Goal: Information Seeking & Learning: Learn about a topic

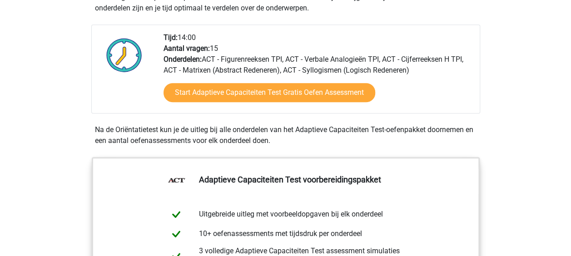
scroll to position [188, 0]
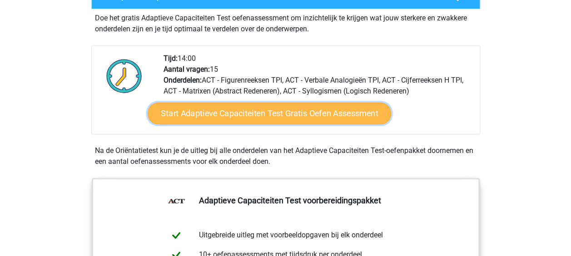
click at [248, 115] on link "Start Adaptieve Capaciteiten Test Gratis Oefen Assessment" at bounding box center [270, 114] width 244 height 22
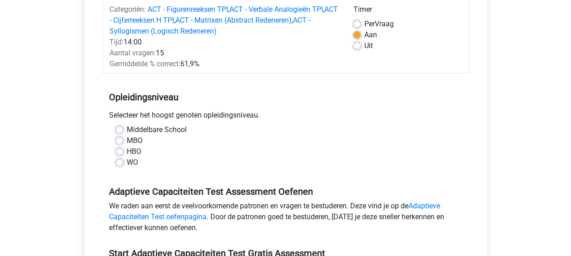
scroll to position [136, 0]
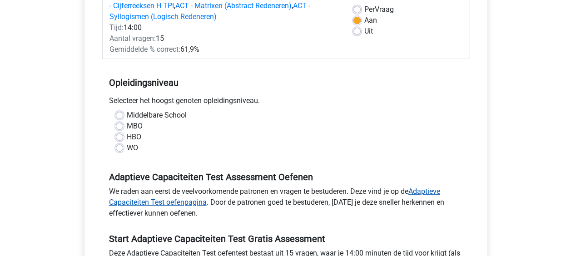
click at [198, 200] on link "Adaptieve Capaciteiten Test oefenpagina" at bounding box center [274, 197] width 331 height 20
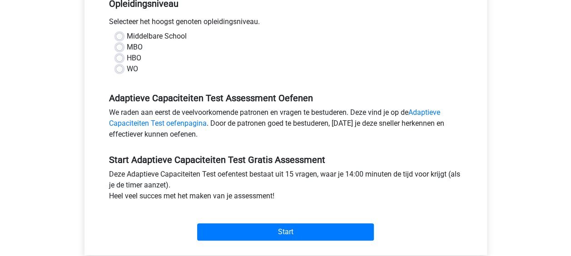
scroll to position [227, 0]
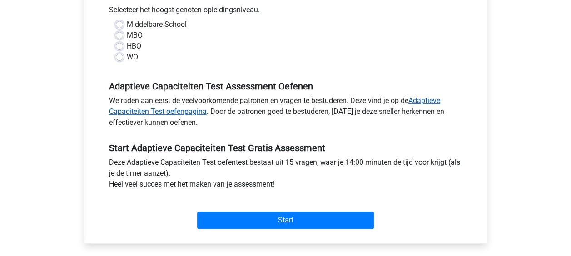
click at [165, 114] on link "Adaptieve Capaciteiten Test oefenpagina" at bounding box center [274, 106] width 331 height 20
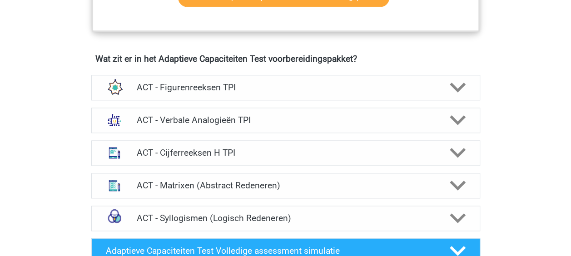
scroll to position [546, 0]
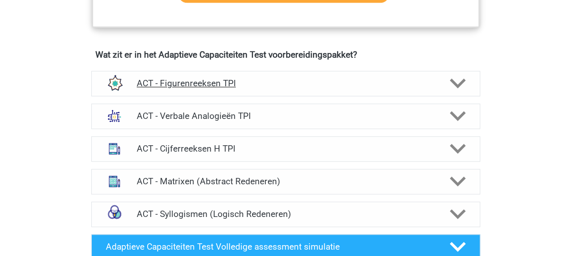
click at [456, 80] on icon at bounding box center [458, 83] width 16 height 16
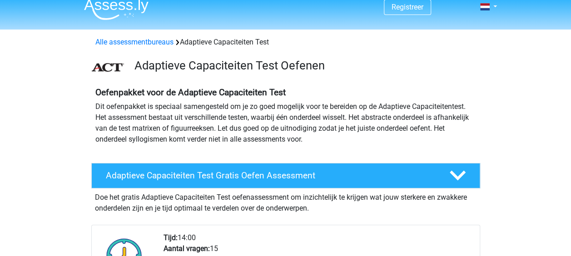
scroll to position [0, 0]
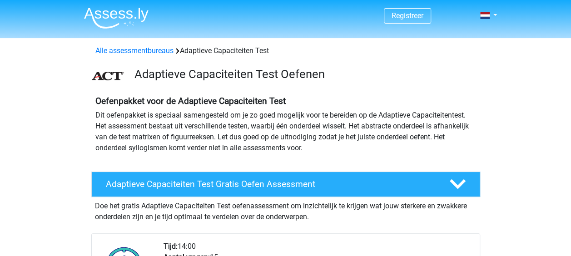
click at [123, 14] on img at bounding box center [116, 17] width 65 height 21
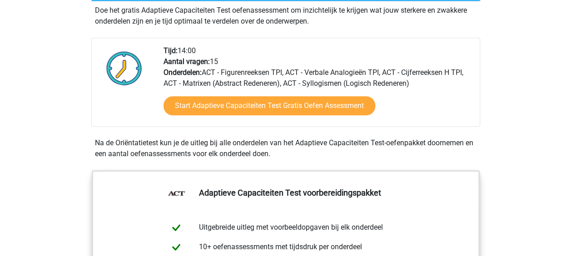
scroll to position [182, 0]
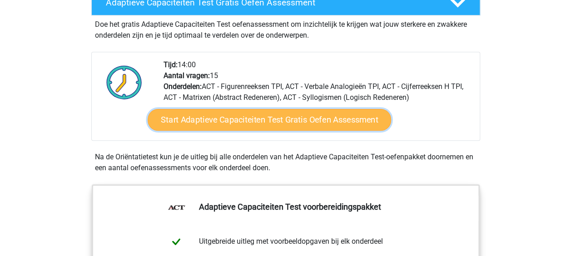
click at [276, 120] on link "Start Adaptieve Capaciteiten Test Gratis Oefen Assessment" at bounding box center [270, 120] width 244 height 22
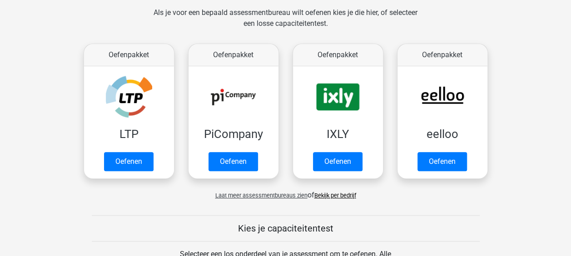
scroll to position [136, 0]
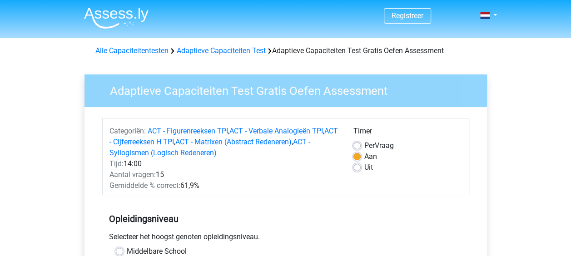
click at [114, 10] on img at bounding box center [116, 17] width 65 height 21
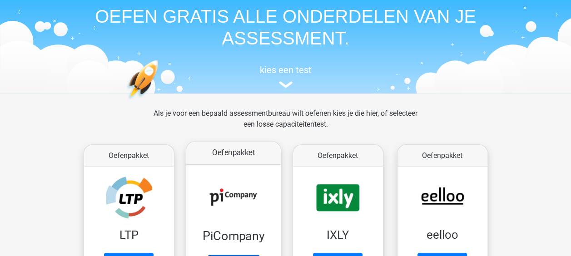
scroll to position [91, 0]
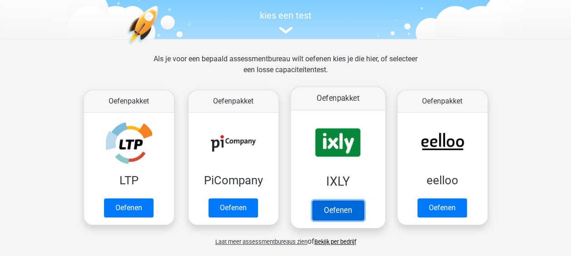
click at [346, 200] on link "Oefenen" at bounding box center [338, 210] width 52 height 20
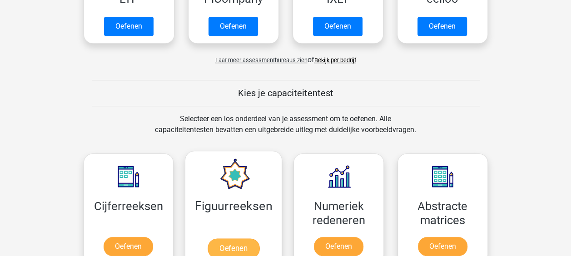
scroll to position [318, 0]
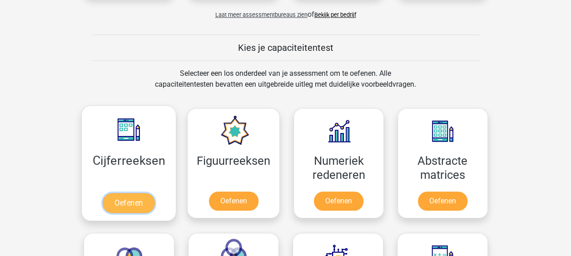
click at [126, 196] on link "Oefenen" at bounding box center [129, 203] width 52 height 20
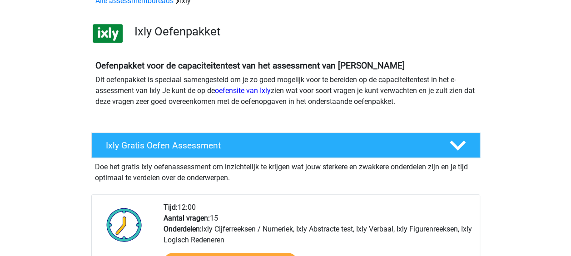
scroll to position [45, 0]
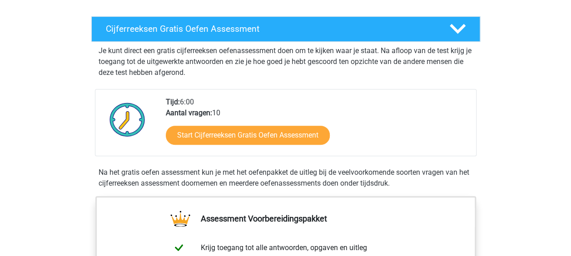
scroll to position [136, 0]
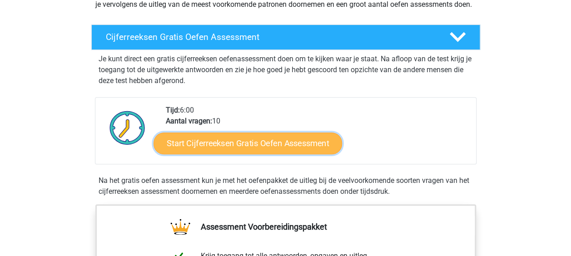
click at [216, 154] on link "Start Cijferreeksen Gratis Oefen Assessment" at bounding box center [248, 143] width 189 height 22
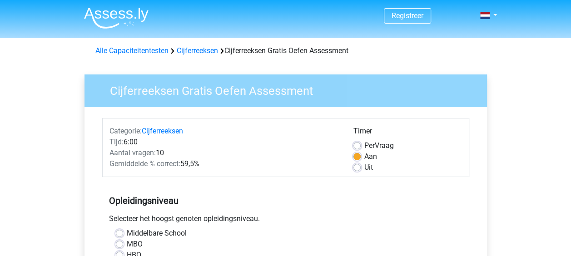
click at [104, 20] on img at bounding box center [116, 17] width 65 height 21
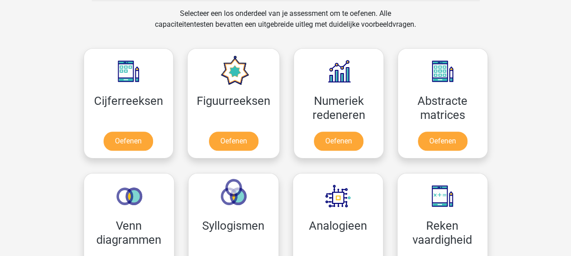
scroll to position [364, 0]
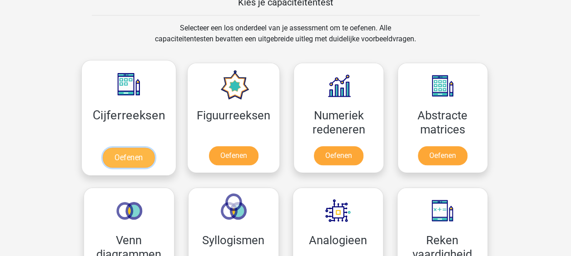
click at [131, 148] on link "Oefenen" at bounding box center [129, 158] width 52 height 20
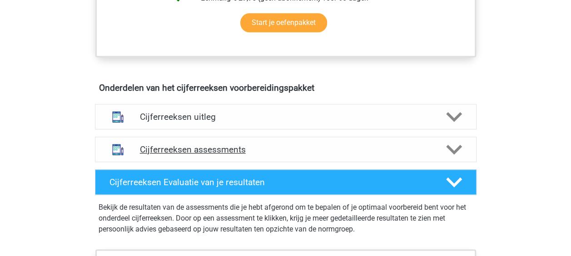
scroll to position [500, 0]
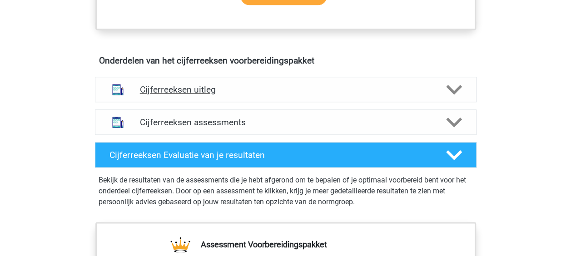
click at [191, 95] on h4 "Cijferreeksen uitleg" at bounding box center [286, 90] width 292 height 10
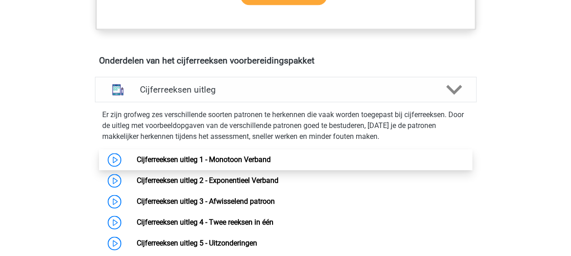
click at [181, 164] on link "Cijferreeksen uitleg 1 - Monotoon Verband" at bounding box center [204, 159] width 134 height 9
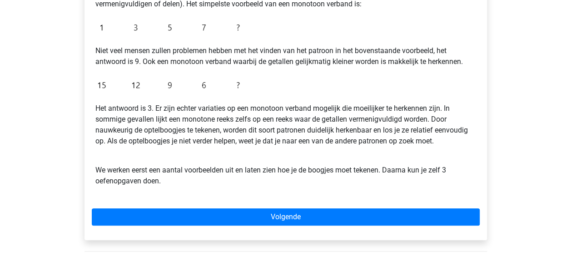
scroll to position [227, 0]
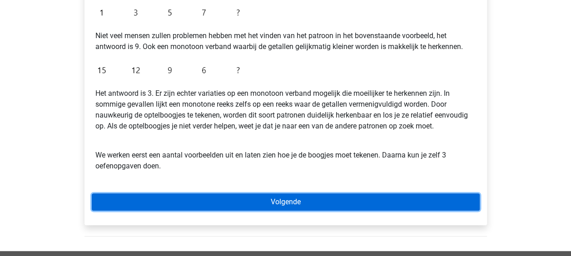
click at [221, 199] on link "Volgende" at bounding box center [286, 202] width 388 height 17
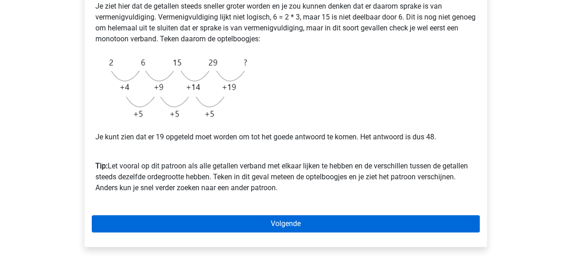
scroll to position [227, 0]
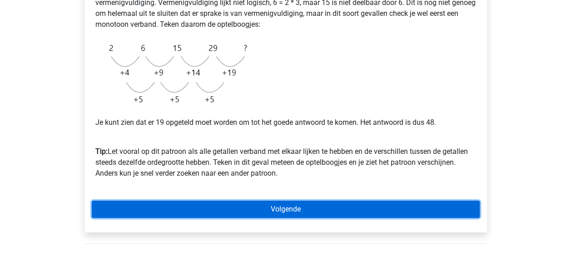
click at [266, 211] on link "Volgende" at bounding box center [286, 209] width 388 height 17
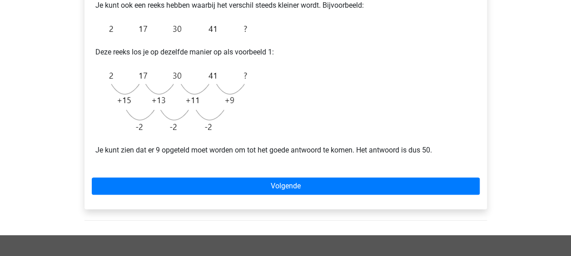
scroll to position [182, 0]
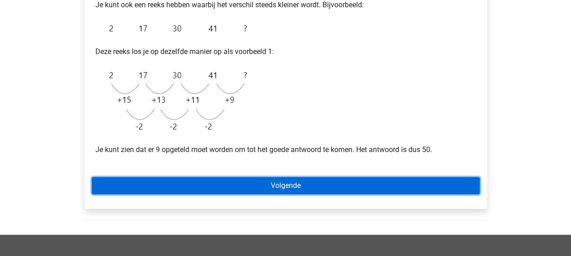
click at [265, 185] on link "Volgende" at bounding box center [286, 185] width 388 height 17
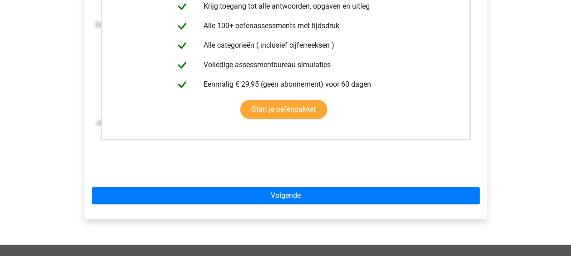
scroll to position [273, 0]
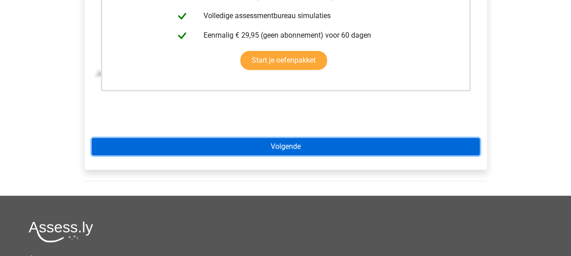
click at [281, 142] on link "Volgende" at bounding box center [286, 146] width 388 height 17
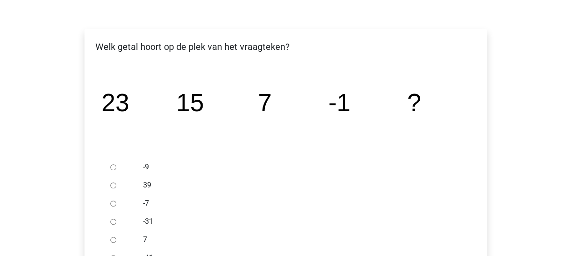
scroll to position [136, 0]
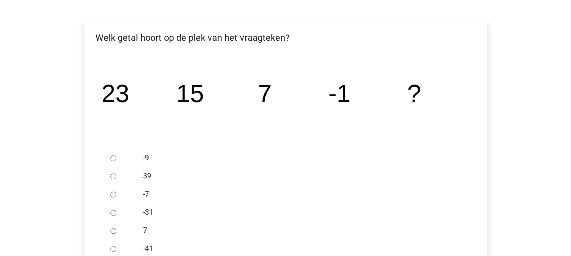
click at [110, 157] on div at bounding box center [122, 158] width 30 height 18
click at [113, 158] on input "-9" at bounding box center [113, 158] width 6 height 6
radio input "true"
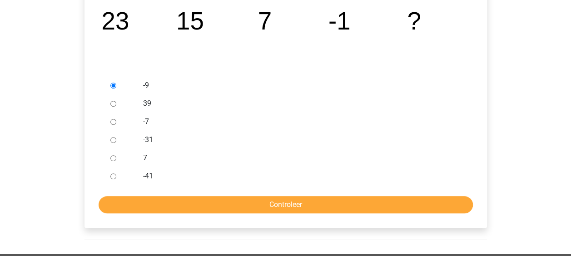
scroll to position [273, 0]
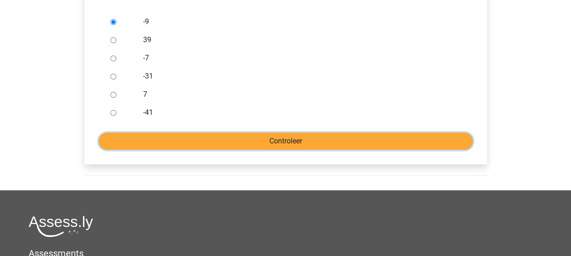
click at [262, 148] on input "Controleer" at bounding box center [286, 141] width 375 height 17
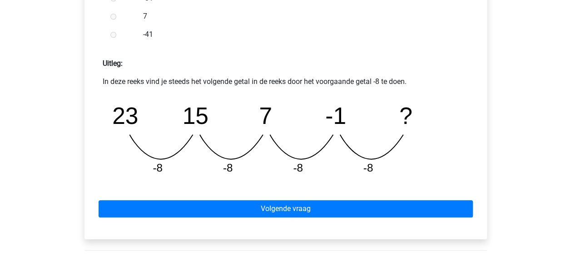
scroll to position [364, 0]
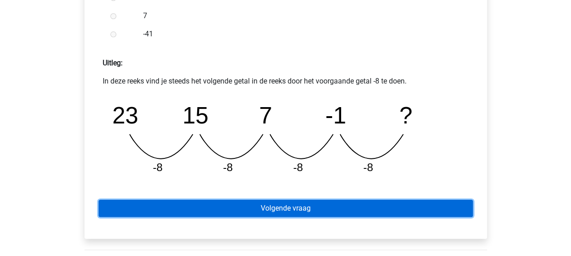
click at [255, 211] on link "Volgende vraag" at bounding box center [286, 208] width 375 height 17
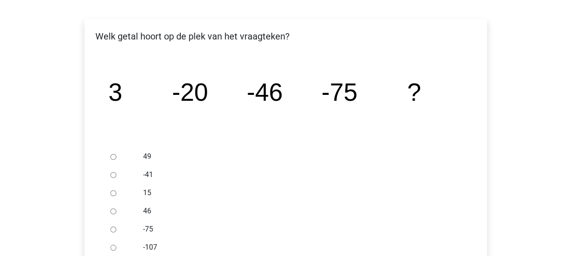
scroll to position [182, 0]
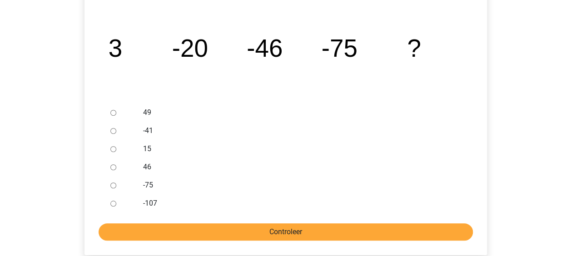
drag, startPoint x: 111, startPoint y: 205, endPoint x: 159, endPoint y: 223, distance: 51.2
click at [112, 205] on input "-107" at bounding box center [113, 204] width 6 height 6
radio input "true"
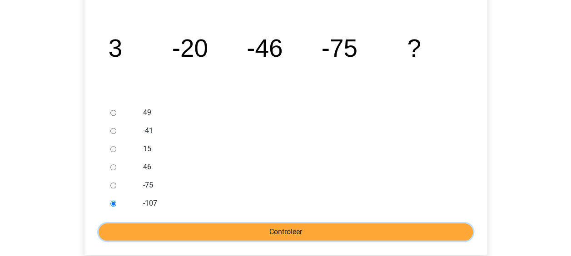
click at [193, 229] on input "Controleer" at bounding box center [286, 232] width 375 height 17
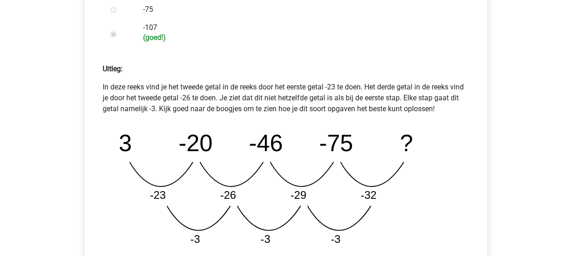
scroll to position [409, 0]
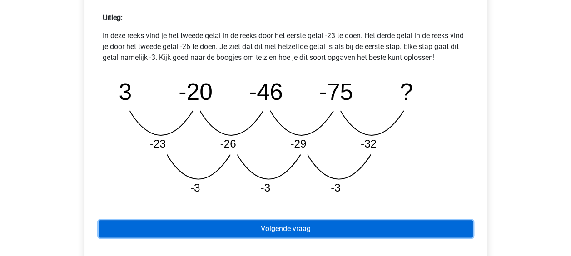
click at [260, 226] on link "Volgende vraag" at bounding box center [286, 228] width 375 height 17
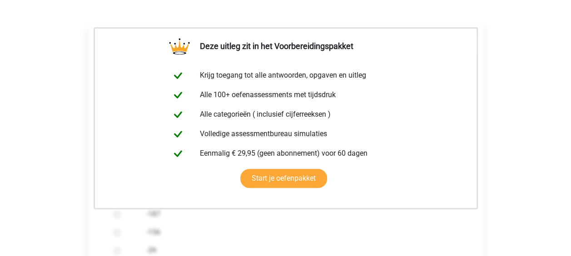
scroll to position [227, 0]
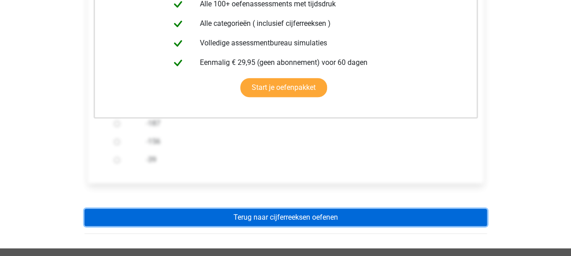
click at [236, 220] on link "Terug naar cijferreeksen oefenen" at bounding box center [286, 217] width 403 height 17
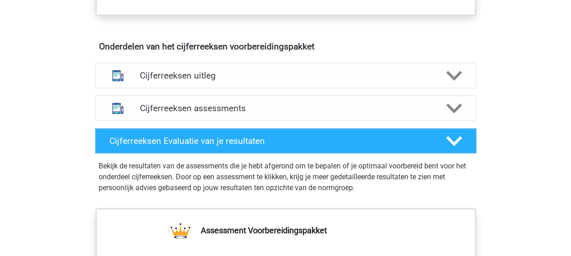
scroll to position [500, 0]
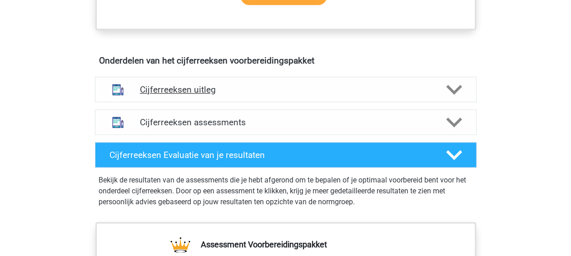
click at [444, 98] on div at bounding box center [453, 90] width 30 height 16
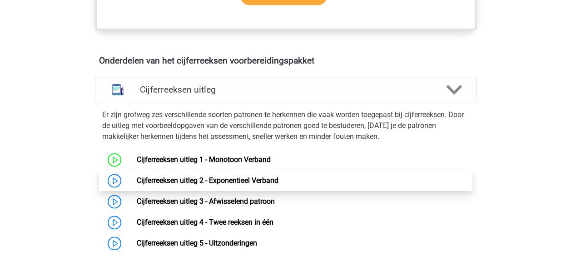
click at [223, 185] on link "Cijferreeksen uitleg 2 - Exponentieel Verband" at bounding box center [208, 180] width 142 height 9
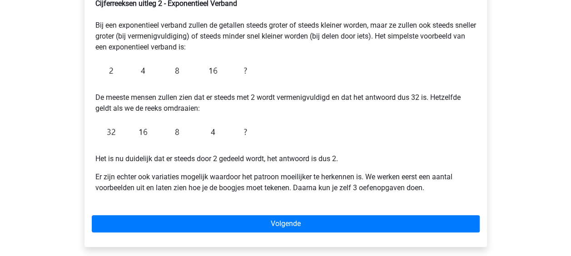
scroll to position [182, 0]
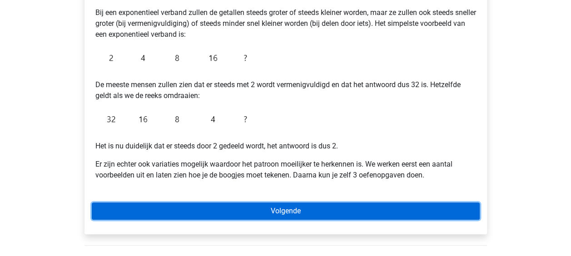
click at [253, 211] on link "Volgende" at bounding box center [286, 211] width 388 height 17
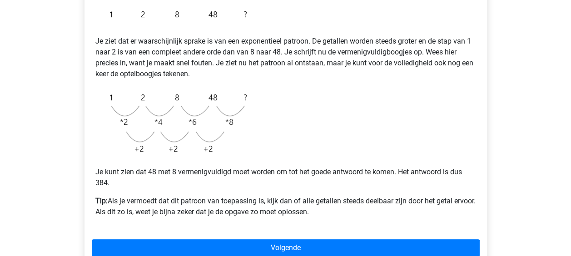
scroll to position [227, 0]
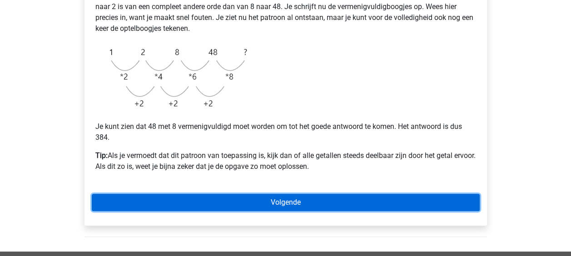
click at [259, 199] on link "Volgende" at bounding box center [286, 202] width 388 height 17
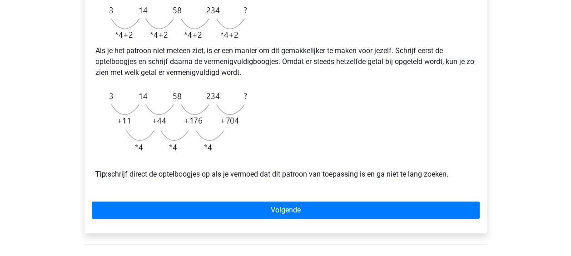
scroll to position [273, 0]
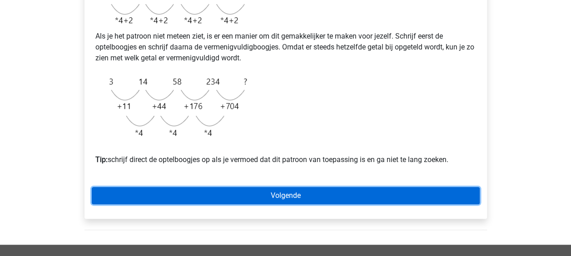
click at [284, 205] on link "Volgende" at bounding box center [286, 195] width 388 height 17
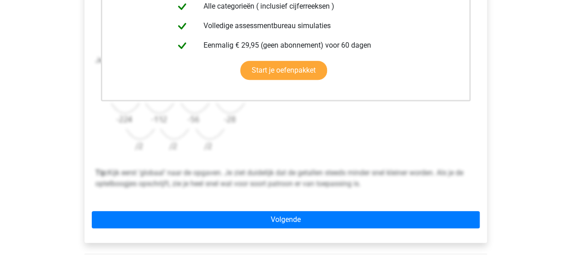
scroll to position [318, 0]
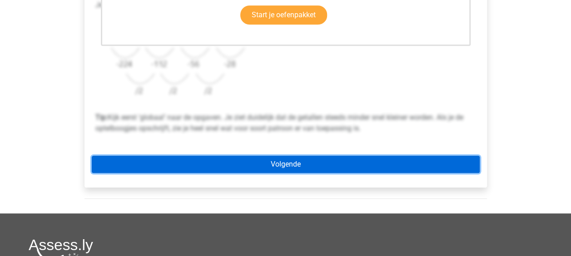
click at [296, 170] on link "Volgende" at bounding box center [286, 164] width 388 height 17
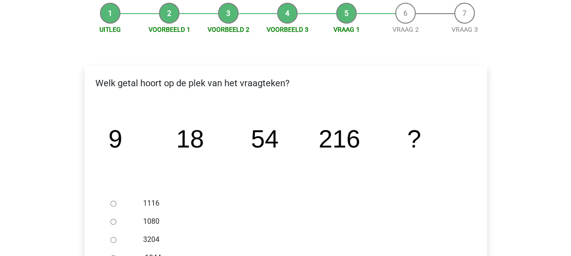
scroll to position [136, 0]
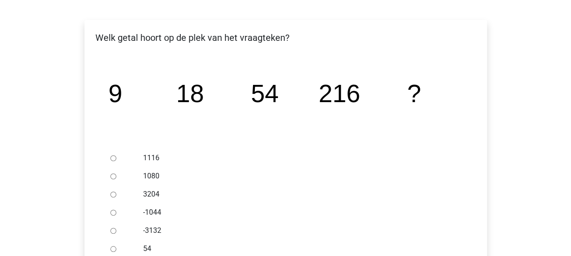
click at [112, 175] on input "1080" at bounding box center [113, 177] width 6 height 6
radio input "true"
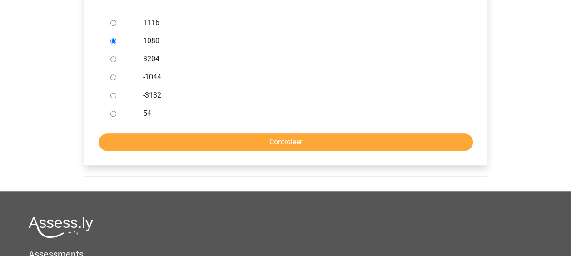
scroll to position [273, 0]
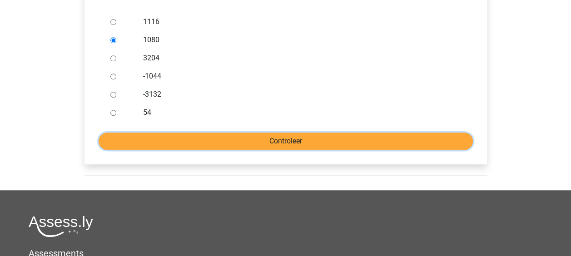
click at [265, 143] on input "Controleer" at bounding box center [286, 141] width 375 height 17
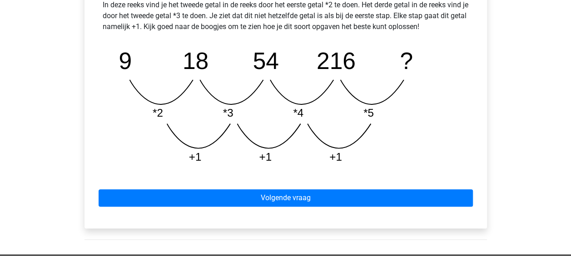
scroll to position [455, 0]
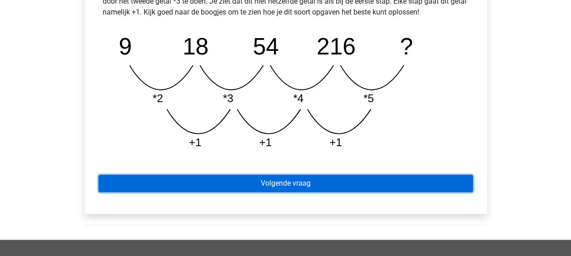
click at [287, 187] on link "Volgende vraag" at bounding box center [286, 183] width 375 height 17
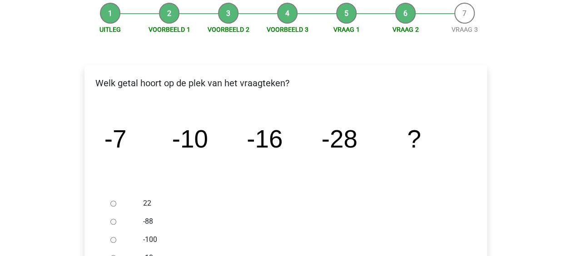
scroll to position [136, 0]
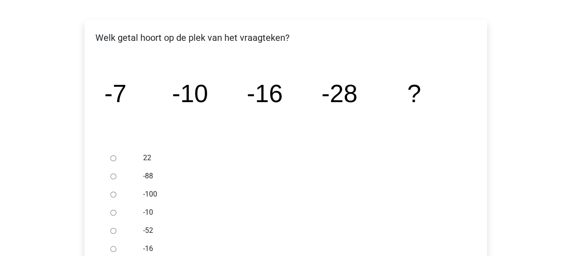
click at [111, 229] on input "-52" at bounding box center [113, 231] width 6 height 6
radio input "true"
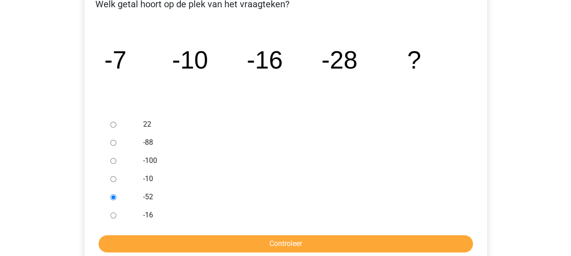
scroll to position [273, 0]
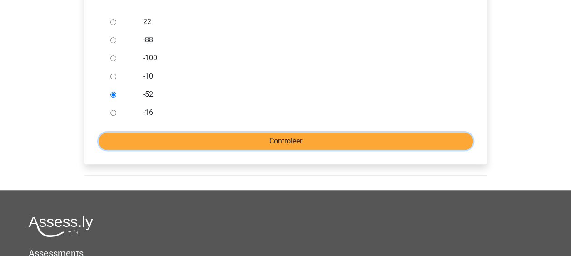
click at [262, 143] on input "Controleer" at bounding box center [286, 141] width 375 height 17
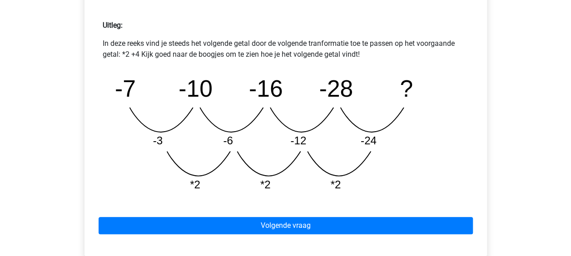
scroll to position [455, 0]
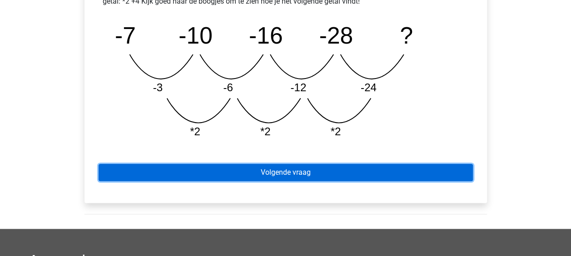
click at [272, 175] on link "Volgende vraag" at bounding box center [286, 172] width 375 height 17
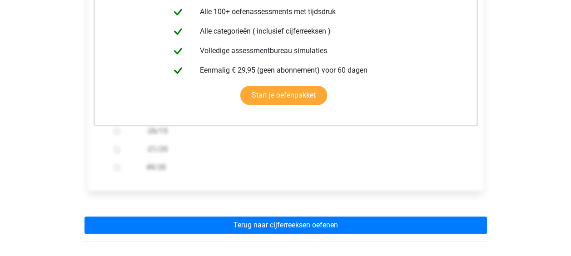
scroll to position [273, 0]
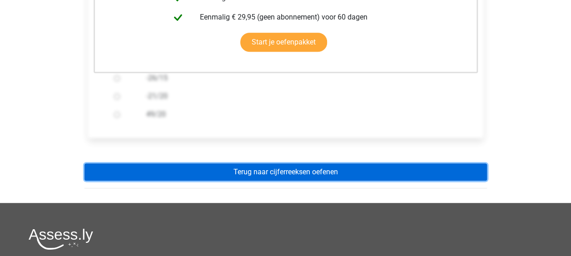
click at [268, 173] on link "Terug naar cijferreeksen oefenen" at bounding box center [286, 172] width 403 height 17
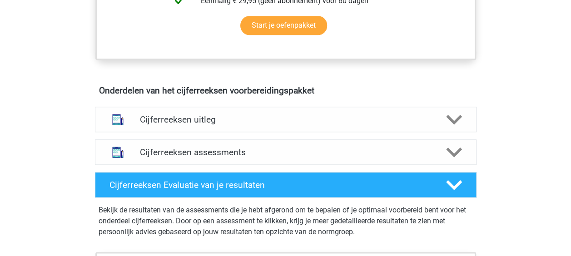
scroll to position [500, 0]
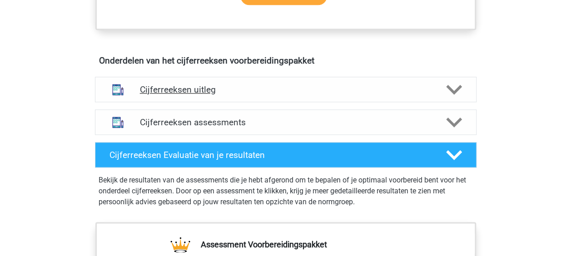
click at [248, 102] on div "Cijferreeksen uitleg" at bounding box center [286, 89] width 382 height 25
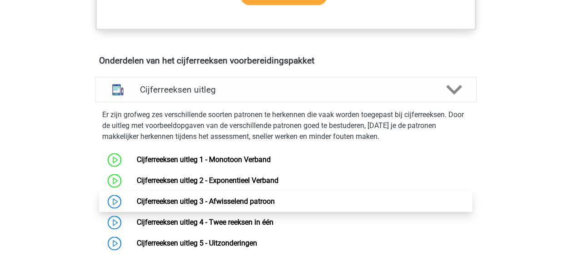
click at [205, 206] on link "Cijferreeksen uitleg 3 - Afwisselend patroon" at bounding box center [206, 201] width 138 height 9
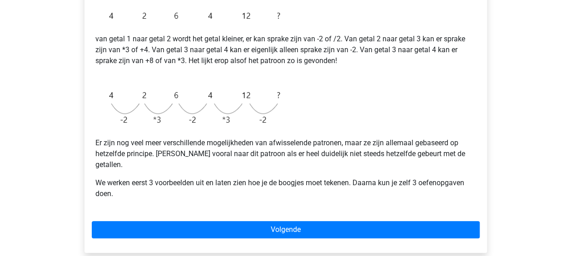
scroll to position [227, 0]
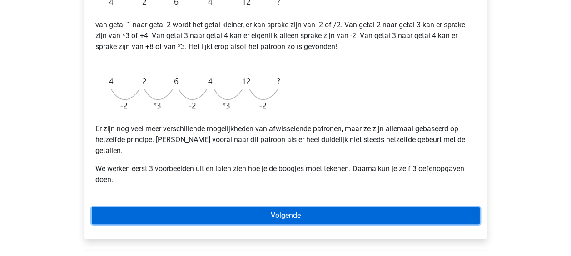
click at [271, 207] on link "Volgende" at bounding box center [286, 215] width 388 height 17
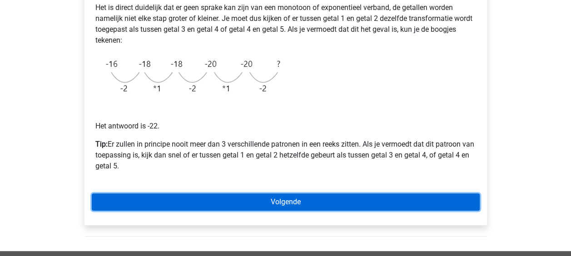
scroll to position [182, 0]
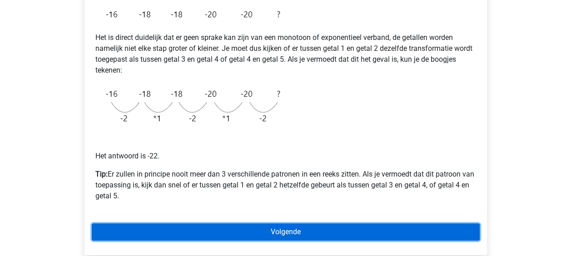
click at [275, 229] on link "Volgende" at bounding box center [286, 232] width 388 height 17
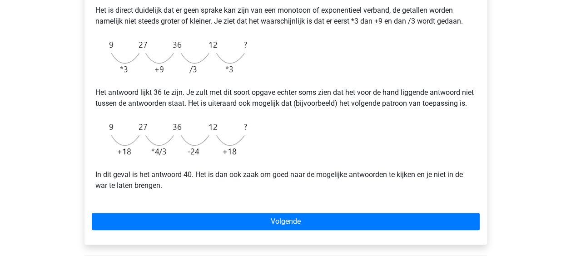
scroll to position [273, 0]
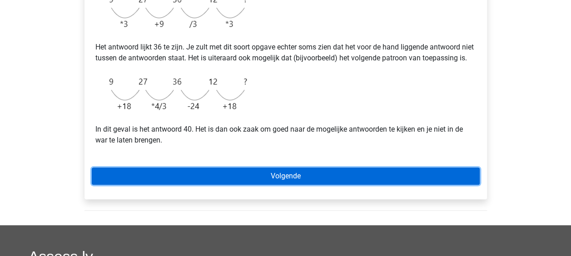
click at [206, 185] on link "Volgende" at bounding box center [286, 176] width 388 height 17
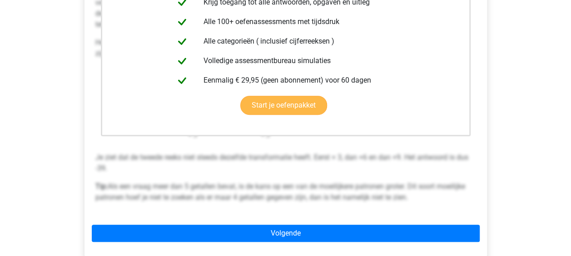
scroll to position [273, 0]
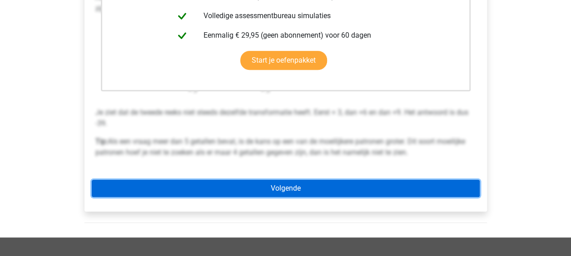
click at [189, 193] on link "Volgende" at bounding box center [286, 188] width 388 height 17
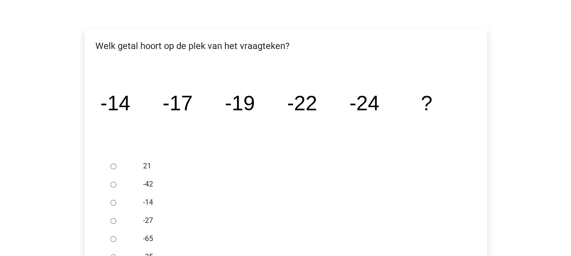
scroll to position [273, 0]
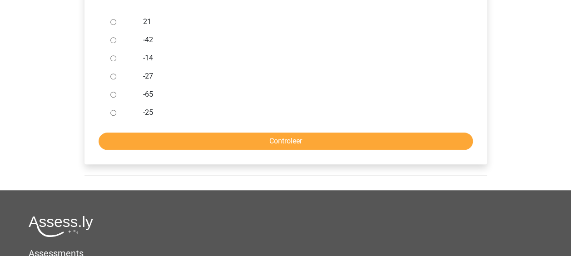
click at [114, 78] on input "-27" at bounding box center [113, 77] width 6 height 6
radio input "true"
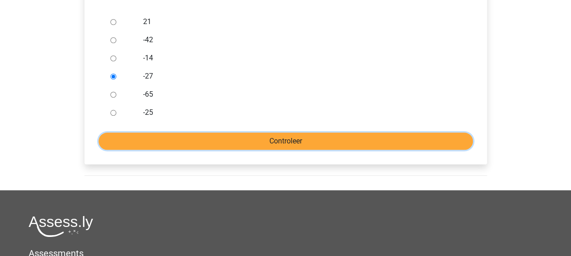
click at [268, 141] on input "Controleer" at bounding box center [286, 141] width 375 height 17
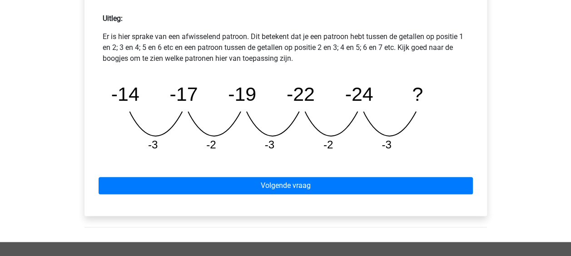
scroll to position [409, 0]
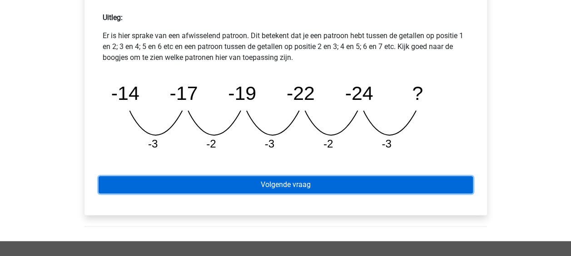
click at [273, 183] on link "Volgende vraag" at bounding box center [286, 184] width 375 height 17
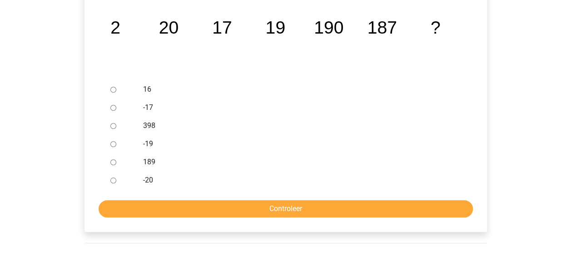
scroll to position [227, 0]
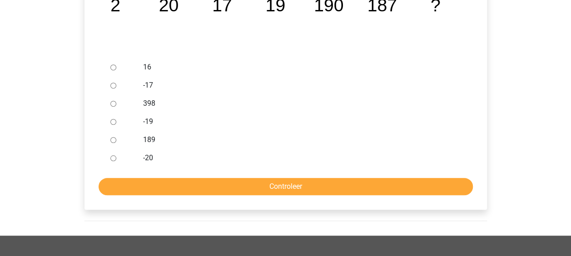
click at [134, 139] on div at bounding box center [122, 140] width 30 height 18
click at [113, 142] on input "189" at bounding box center [113, 140] width 6 height 6
radio input "true"
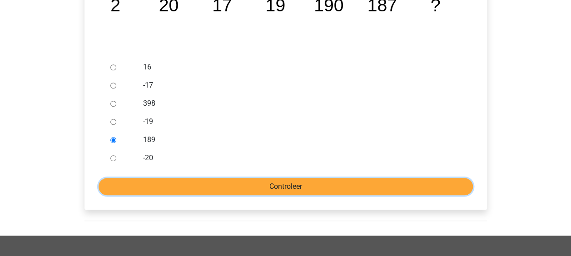
click at [197, 189] on input "Controleer" at bounding box center [286, 186] width 375 height 17
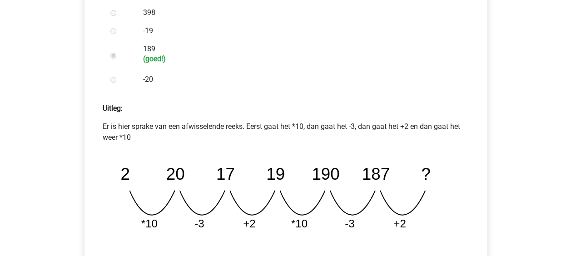
scroll to position [364, 0]
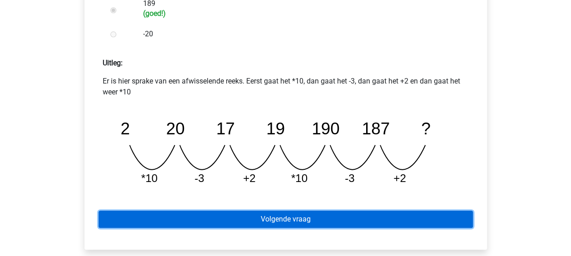
click at [334, 224] on link "Volgende vraag" at bounding box center [286, 219] width 375 height 17
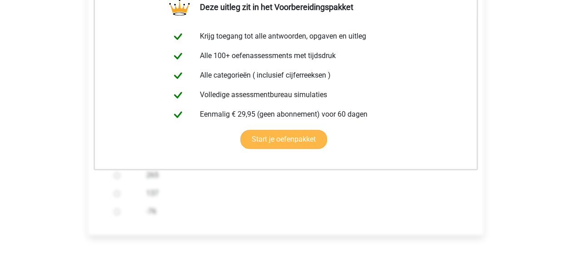
scroll to position [227, 0]
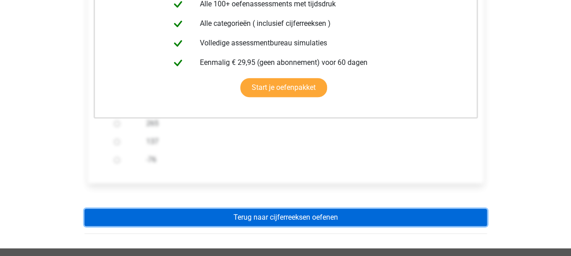
click at [252, 217] on link "Terug naar cijferreeksen oefenen" at bounding box center [286, 217] width 403 height 17
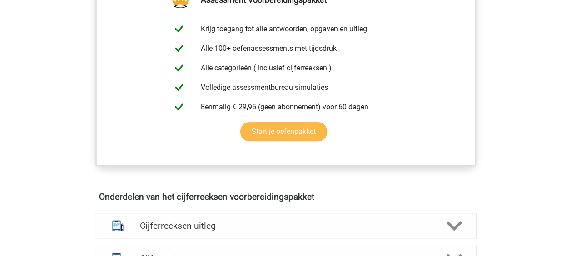
scroll to position [455, 0]
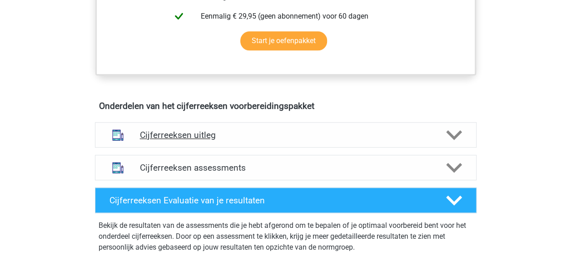
click at [259, 148] on div "Cijferreeksen uitleg" at bounding box center [286, 134] width 382 height 25
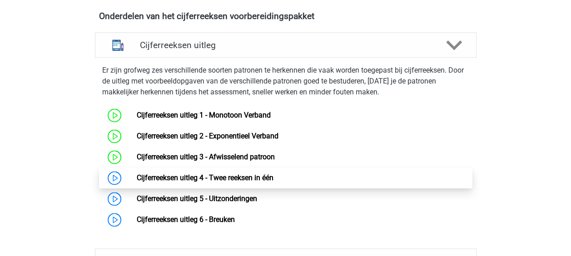
scroll to position [546, 0]
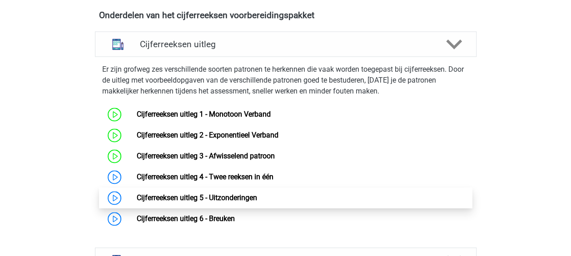
click at [235, 202] on link "Cijferreeksen uitleg 5 - Uitzonderingen" at bounding box center [197, 198] width 120 height 9
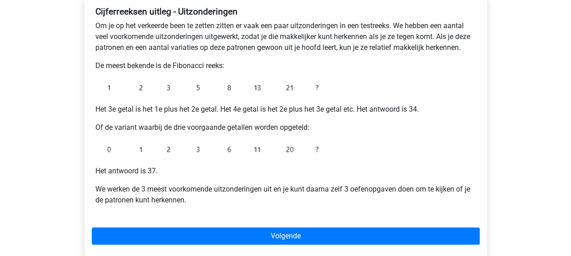
scroll to position [182, 0]
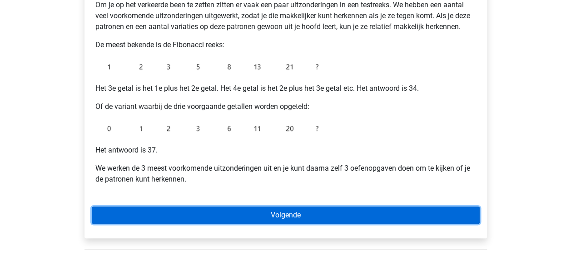
click at [295, 212] on link "Volgende" at bounding box center [286, 215] width 388 height 17
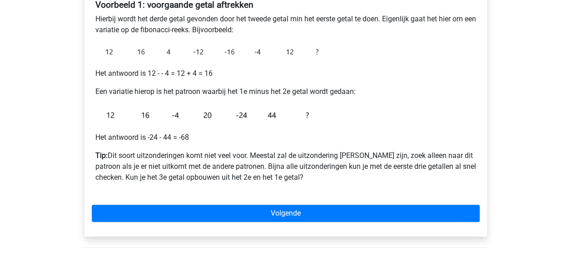
scroll to position [182, 0]
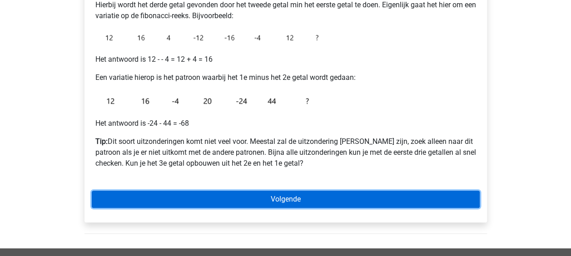
click at [276, 200] on link "Volgende" at bounding box center [286, 199] width 388 height 17
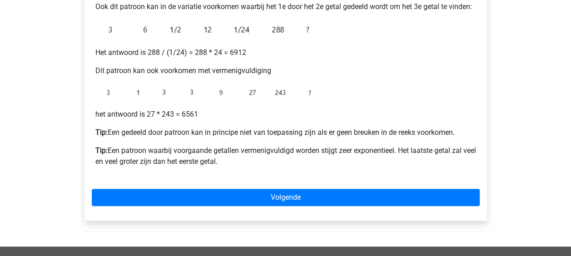
scroll to position [227, 0]
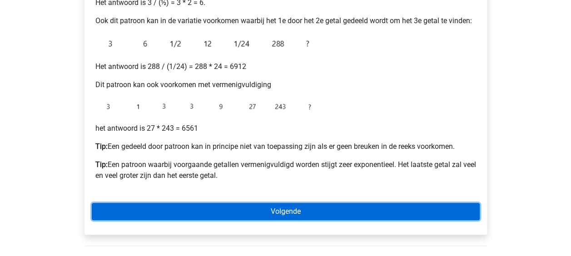
click at [232, 213] on link "Volgende" at bounding box center [286, 211] width 388 height 17
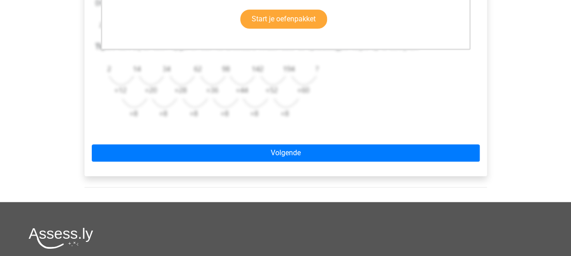
scroll to position [318, 0]
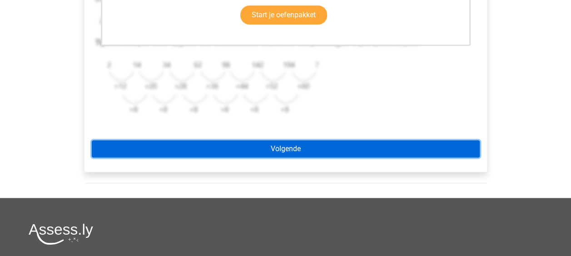
click at [238, 153] on link "Volgende" at bounding box center [286, 148] width 388 height 17
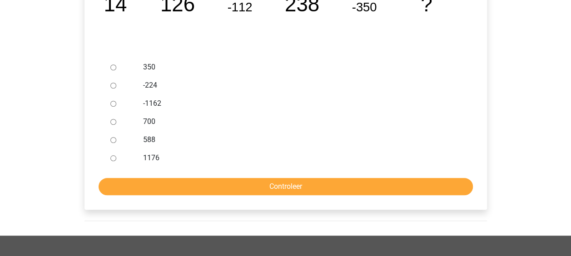
scroll to position [182, 0]
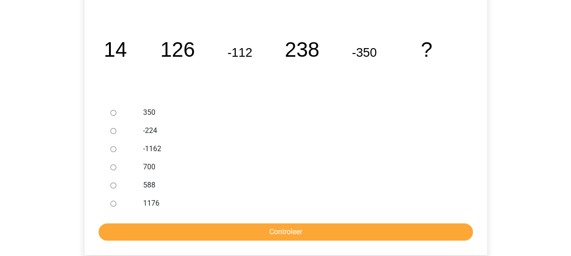
drag, startPoint x: 148, startPoint y: 129, endPoint x: 166, endPoint y: 138, distance: 20.5
click at [148, 130] on label "-224" at bounding box center [300, 130] width 315 height 11
click at [116, 130] on input "-224" at bounding box center [113, 131] width 6 height 6
radio input "true"
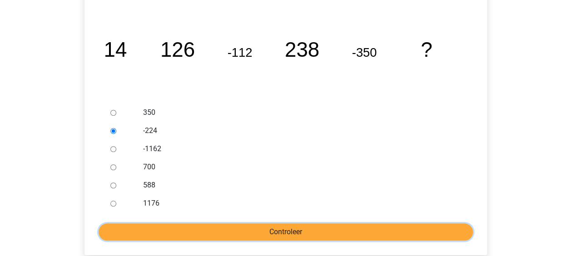
click at [283, 233] on input "Controleer" at bounding box center [286, 232] width 375 height 17
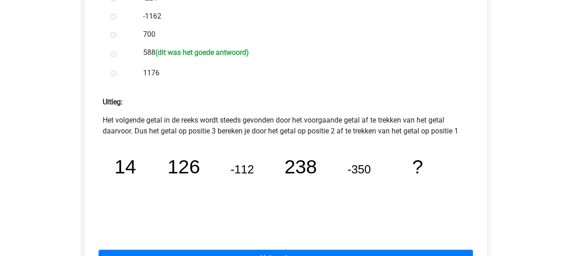
scroll to position [364, 0]
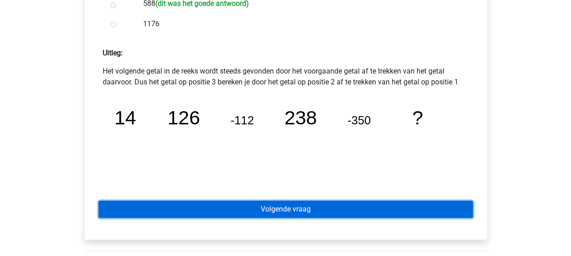
click at [254, 205] on link "Volgende vraag" at bounding box center [286, 209] width 375 height 17
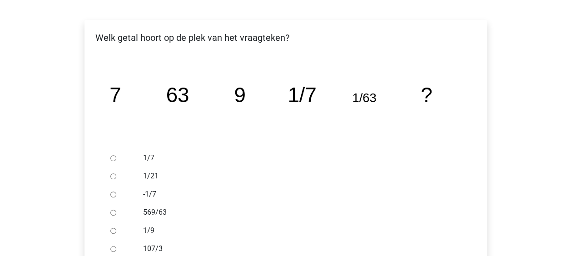
scroll to position [182, 0]
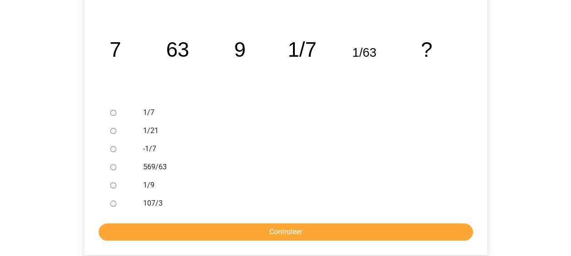
click at [114, 187] on input "1/9" at bounding box center [113, 186] width 6 height 6
radio input "true"
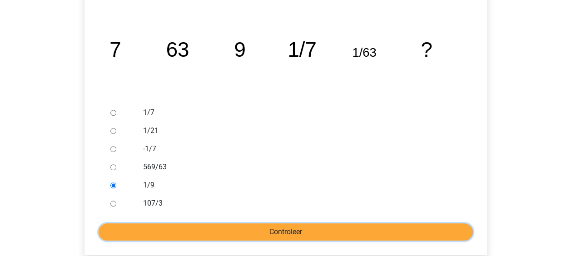
click at [205, 230] on input "Controleer" at bounding box center [286, 232] width 375 height 17
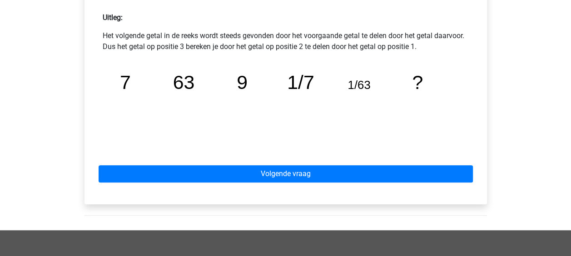
scroll to position [455, 0]
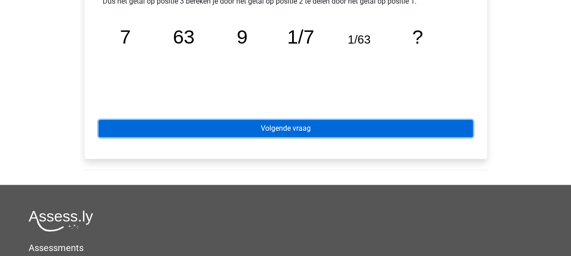
click at [241, 128] on link "Volgende vraag" at bounding box center [286, 128] width 375 height 17
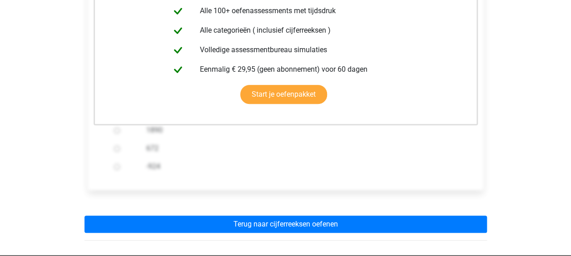
scroll to position [227, 0]
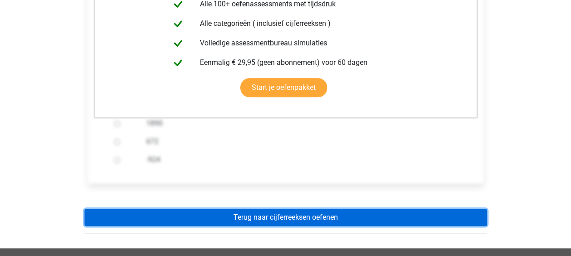
click at [228, 217] on link "Terug naar cijferreeksen oefenen" at bounding box center [286, 217] width 403 height 17
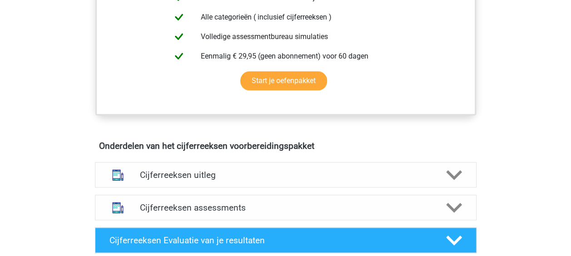
scroll to position [455, 0]
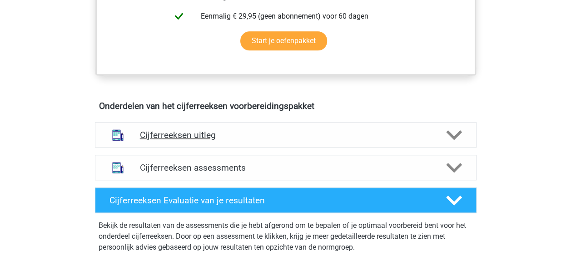
click at [211, 140] on h4 "Cijferreeksen uitleg" at bounding box center [286, 135] width 292 height 10
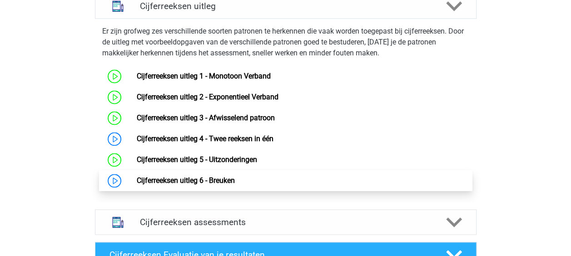
scroll to position [591, 0]
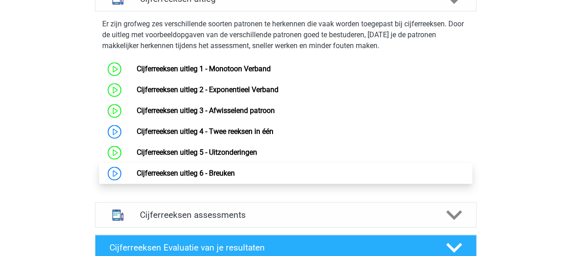
click at [191, 178] on link "Cijferreeksen uitleg 6 - Breuken" at bounding box center [186, 173] width 98 height 9
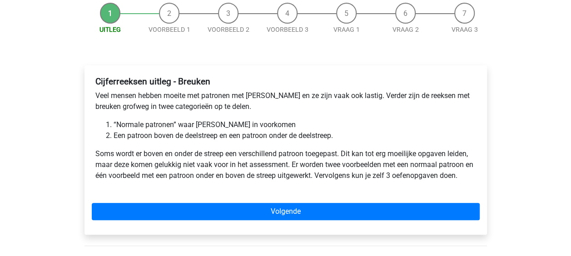
scroll to position [136, 0]
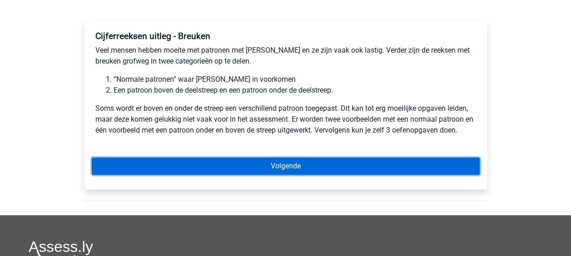
click at [260, 168] on link "Volgende" at bounding box center [286, 166] width 388 height 17
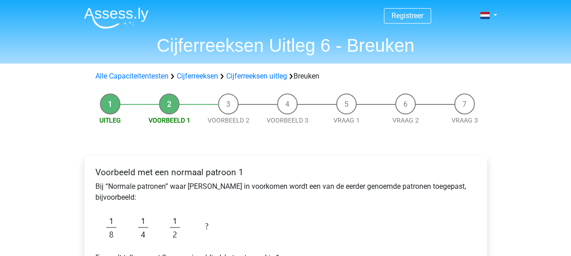
scroll to position [91, 0]
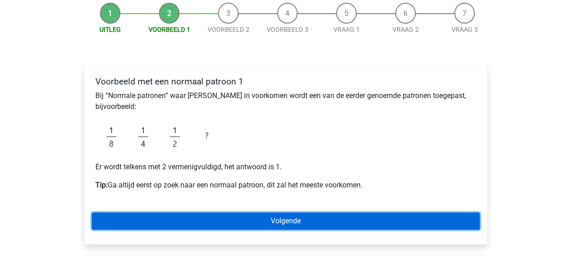
click at [243, 214] on link "Volgende" at bounding box center [286, 221] width 388 height 17
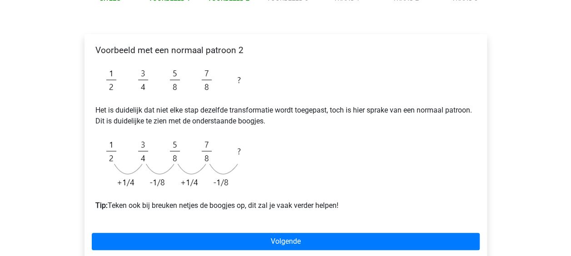
scroll to position [136, 0]
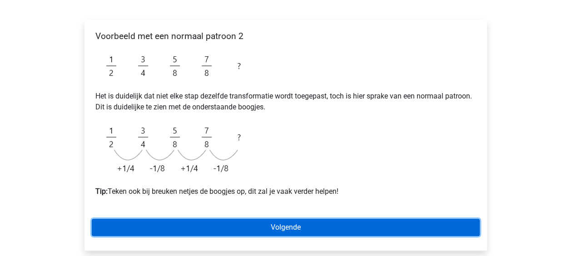
click at [240, 225] on link "Volgende" at bounding box center [286, 227] width 388 height 17
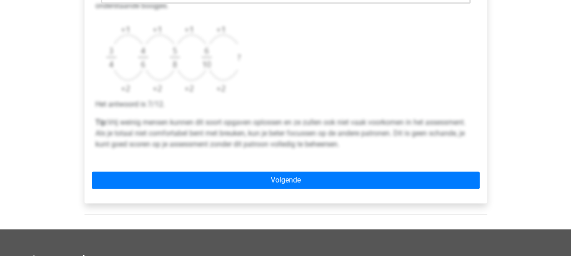
scroll to position [364, 0]
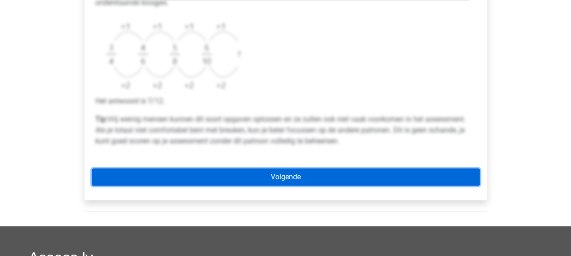
click at [225, 172] on link "Volgende" at bounding box center [286, 177] width 388 height 17
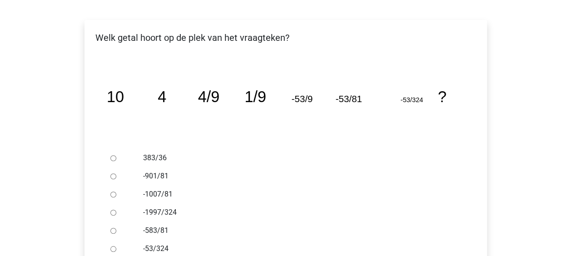
scroll to position [182, 0]
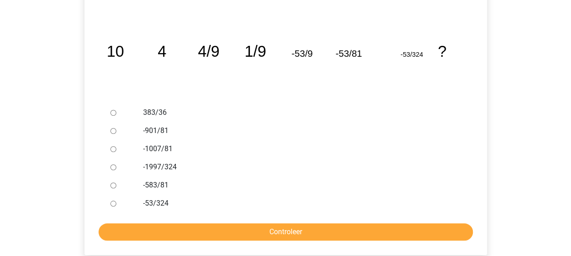
click at [111, 167] on input "-1997/324" at bounding box center [113, 168] width 6 height 6
radio input "true"
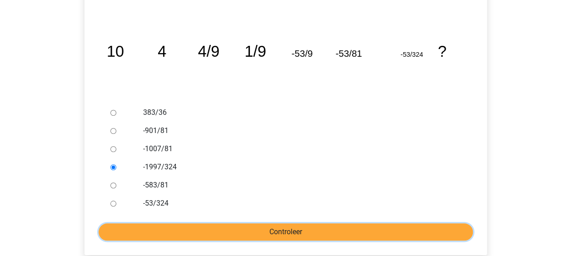
click at [223, 230] on input "Controleer" at bounding box center [286, 232] width 375 height 17
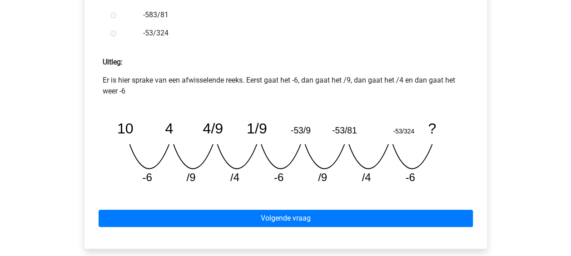
scroll to position [409, 0]
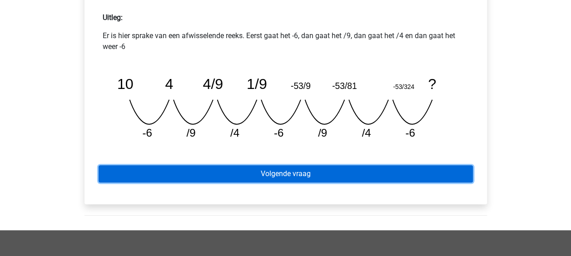
click at [296, 177] on link "Volgende vraag" at bounding box center [286, 173] width 375 height 17
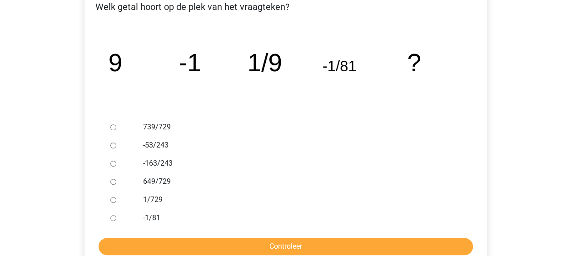
scroll to position [182, 0]
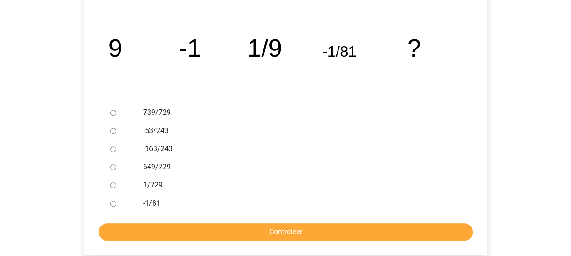
click at [111, 185] on input "1/729" at bounding box center [113, 186] width 6 height 6
radio input "true"
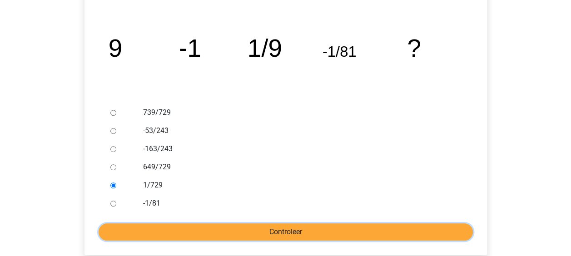
click at [202, 230] on input "Controleer" at bounding box center [286, 232] width 375 height 17
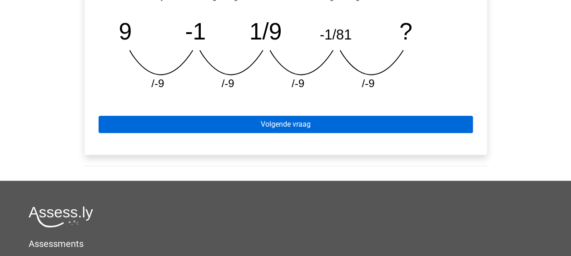
scroll to position [455, 0]
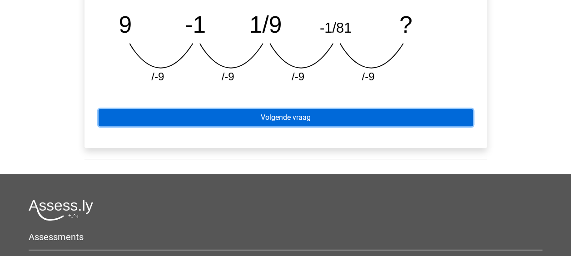
click at [285, 124] on link "Volgende vraag" at bounding box center [286, 117] width 375 height 17
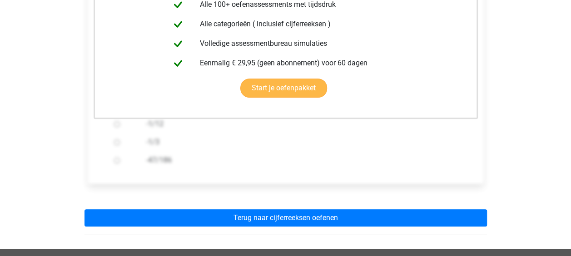
scroll to position [227, 0]
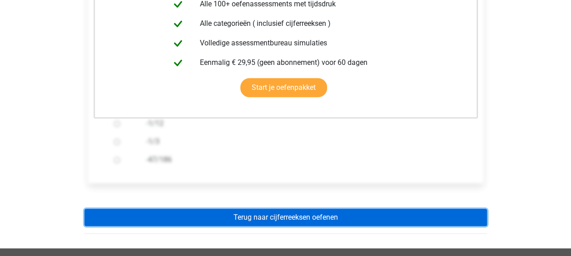
click at [254, 218] on link "Terug naar cijferreeksen oefenen" at bounding box center [286, 217] width 403 height 17
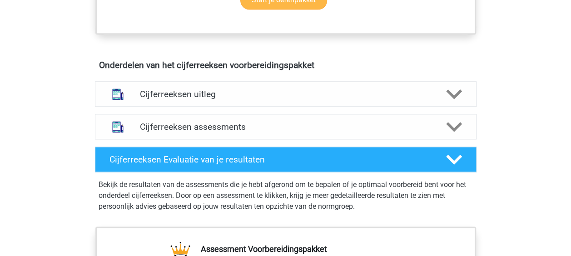
scroll to position [500, 0]
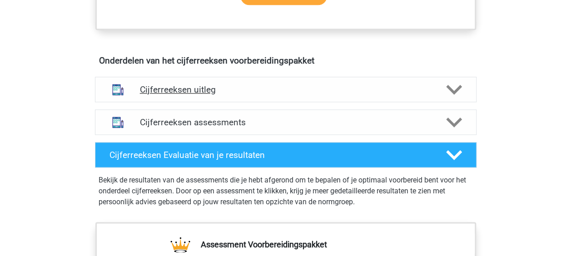
click at [221, 95] on h4 "Cijferreeksen uitleg" at bounding box center [286, 90] width 292 height 10
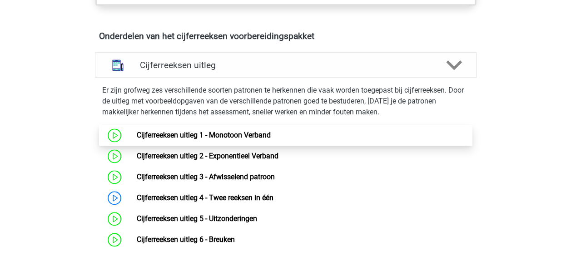
scroll to position [591, 0]
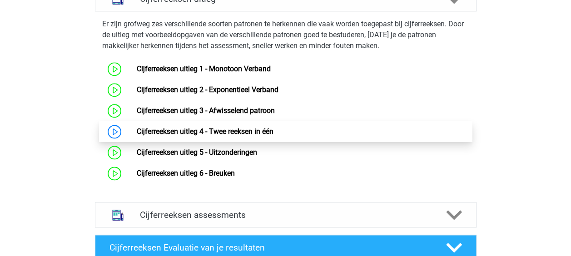
click at [223, 136] on link "Cijferreeksen uitleg 4 - Twee reeksen in één" at bounding box center [205, 131] width 137 height 9
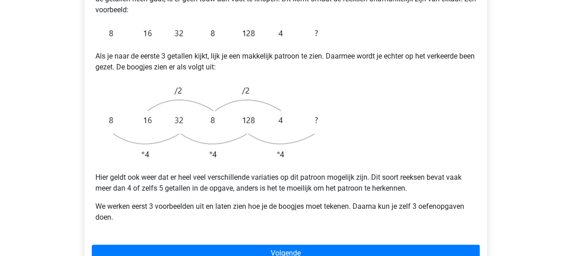
scroll to position [227, 0]
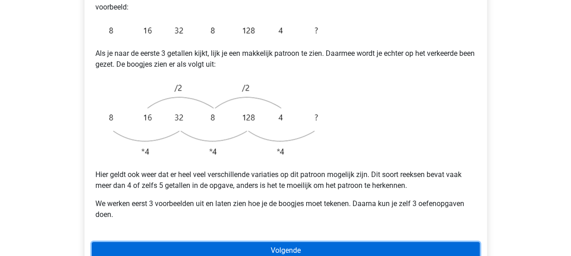
click at [266, 242] on link "Volgende" at bounding box center [286, 250] width 388 height 17
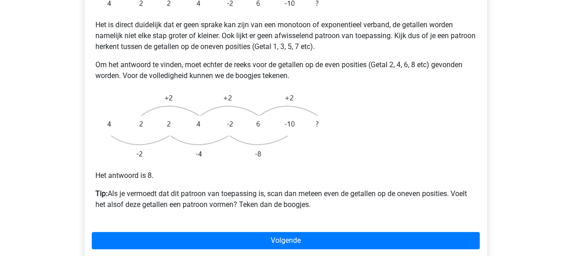
scroll to position [227, 0]
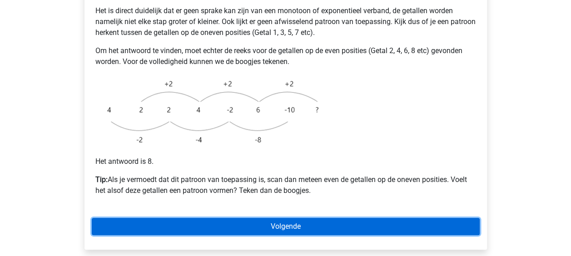
click at [302, 218] on link "Volgende" at bounding box center [286, 226] width 388 height 17
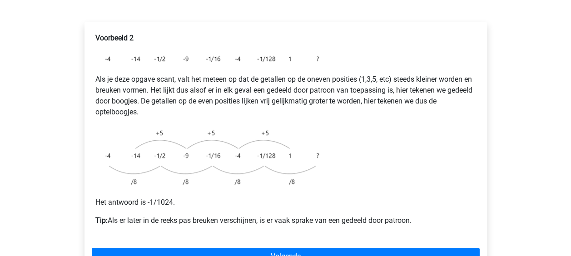
scroll to position [182, 0]
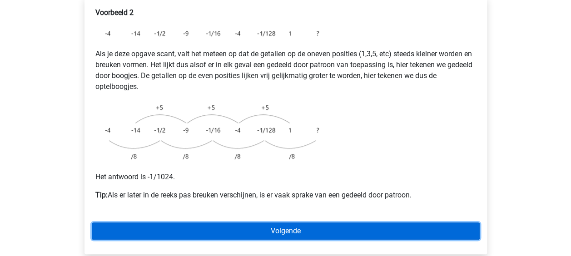
click at [245, 223] on link "Volgende" at bounding box center [286, 231] width 388 height 17
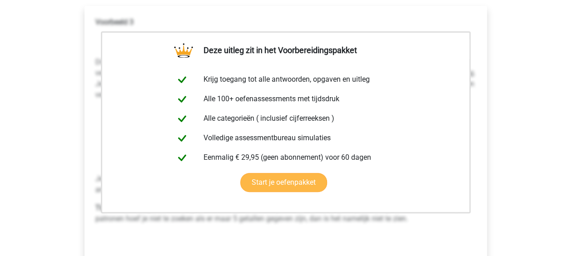
scroll to position [227, 0]
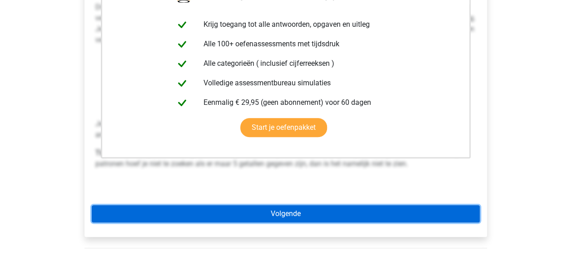
click at [225, 205] on link "Volgende" at bounding box center [286, 213] width 388 height 17
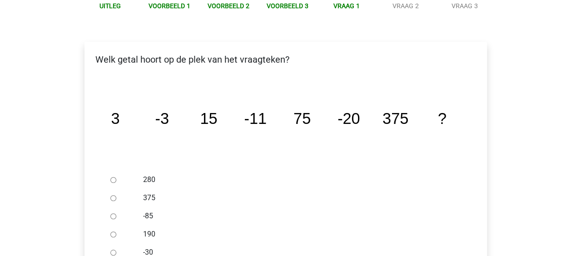
scroll to position [182, 0]
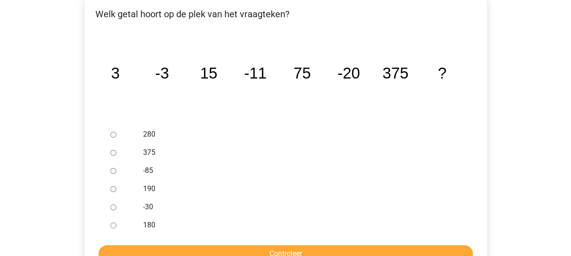
click at [112, 205] on input "-30" at bounding box center [113, 208] width 6 height 6
radio input "true"
click at [214, 242] on div "Welk getal hoort op de plek van het vraagteken? image/svg+xml 3 -3 15 -11 75 -2…" at bounding box center [286, 136] width 403 height 281
click at [215, 245] on input "Controleer" at bounding box center [286, 253] width 375 height 17
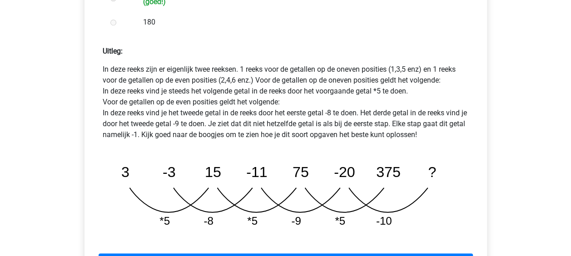
scroll to position [409, 0]
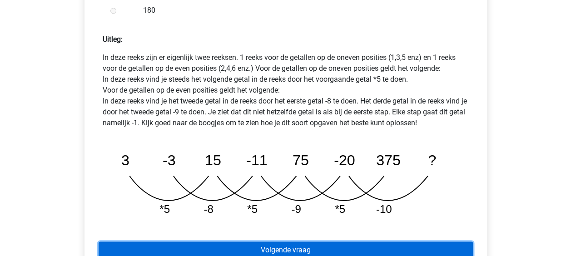
click at [242, 242] on link "Volgende vraag" at bounding box center [286, 250] width 375 height 17
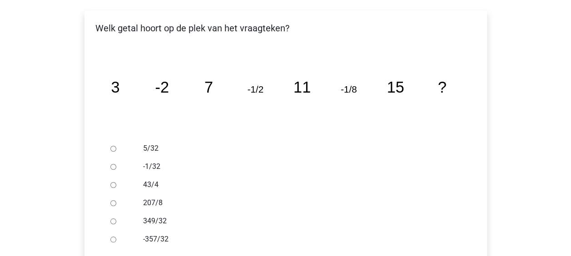
scroll to position [182, 0]
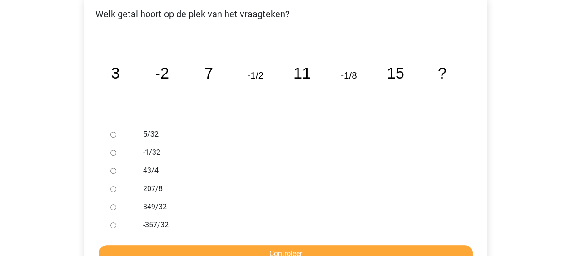
click at [112, 150] on input "-1/32" at bounding box center [113, 153] width 6 height 6
radio input "true"
click at [280, 245] on input "Controleer" at bounding box center [286, 253] width 375 height 17
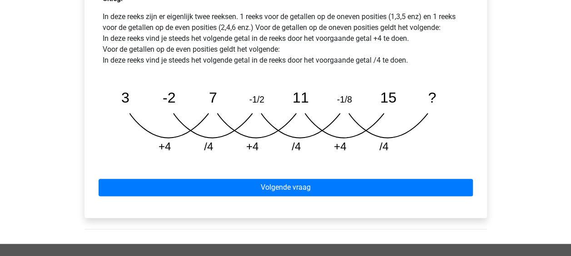
scroll to position [455, 0]
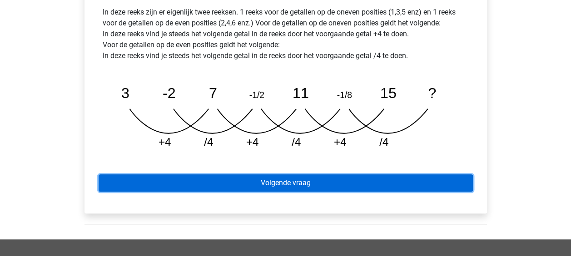
click at [267, 175] on link "Volgende vraag" at bounding box center [286, 183] width 375 height 17
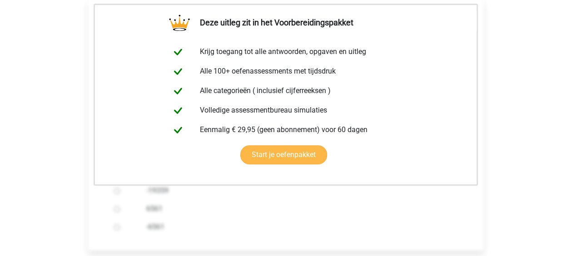
scroll to position [273, 0]
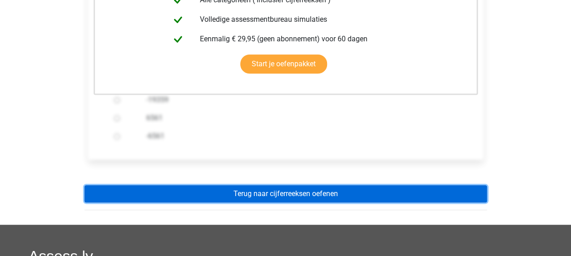
click at [249, 185] on link "Terug naar cijferreeksen oefenen" at bounding box center [286, 193] width 403 height 17
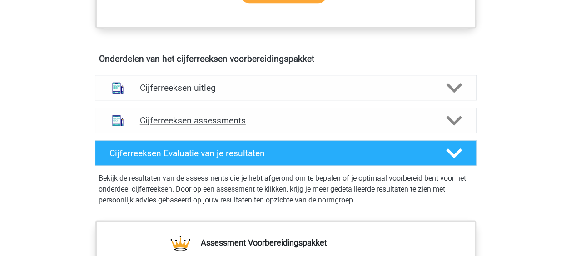
scroll to position [500, 0]
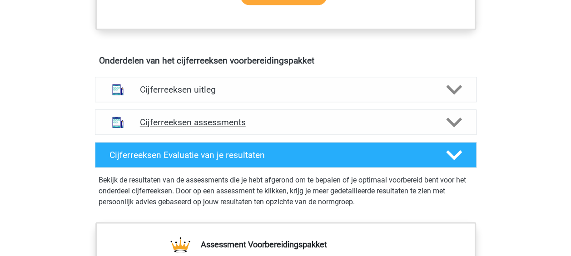
click at [230, 128] on h4 "Cijferreeksen assessments" at bounding box center [286, 122] width 292 height 10
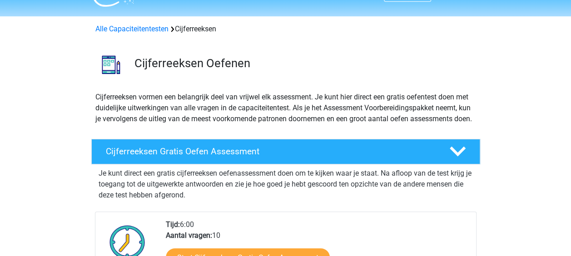
scroll to position [0, 0]
